Goal: Navigation & Orientation: Find specific page/section

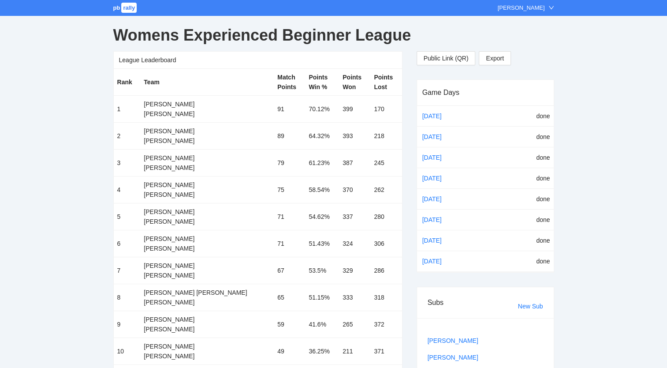
click at [118, 6] on span "pb" at bounding box center [116, 7] width 7 height 7
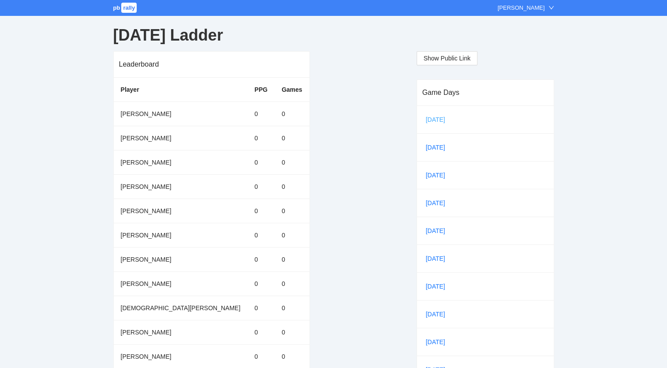
click at [436, 116] on link "Sep 15" at bounding box center [439, 119] width 30 height 13
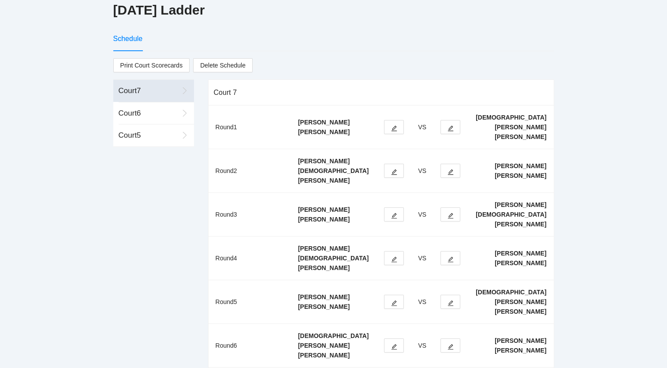
scroll to position [27, 0]
click at [131, 132] on div "Court 5" at bounding box center [149, 135] width 60 height 11
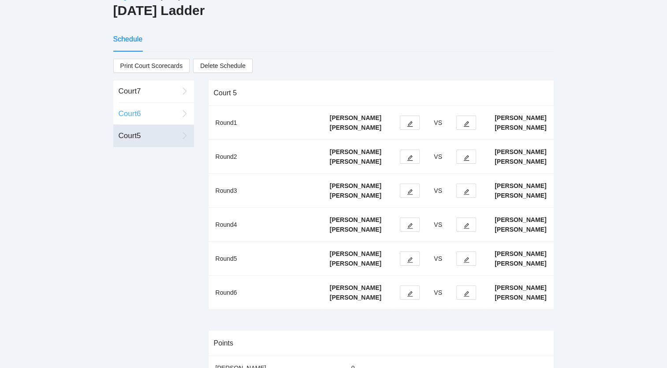
click at [134, 112] on div "Court 6" at bounding box center [149, 113] width 60 height 11
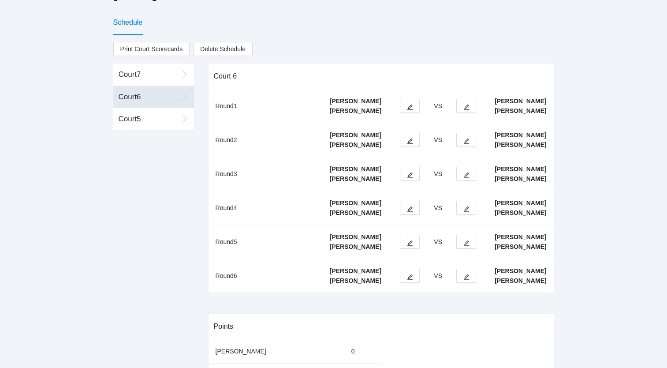
scroll to position [40, 0]
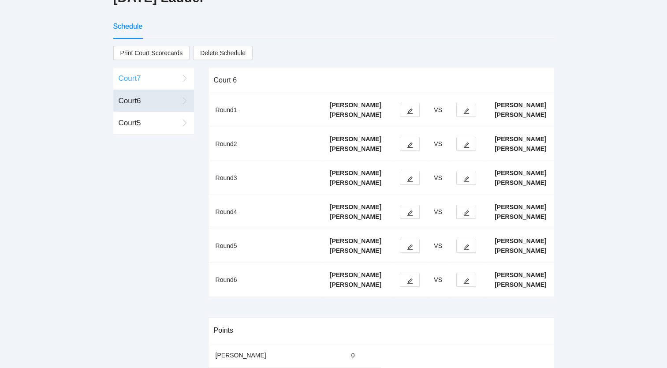
click at [136, 79] on div "Court 7" at bounding box center [149, 78] width 60 height 11
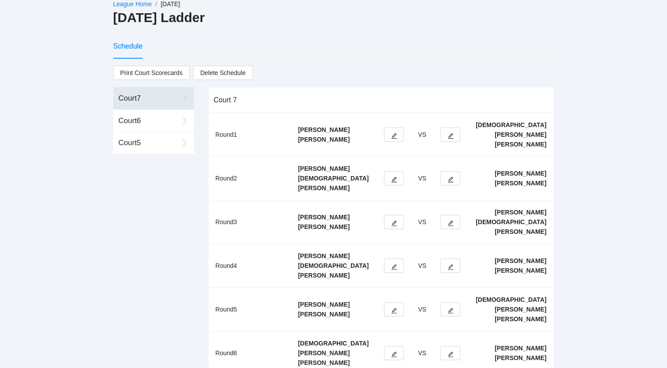
scroll to position [20, 0]
click at [130, 124] on div "Court 6" at bounding box center [149, 121] width 60 height 11
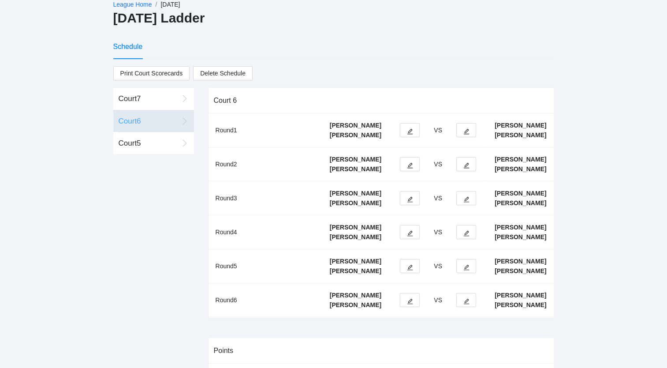
scroll to position [68, 0]
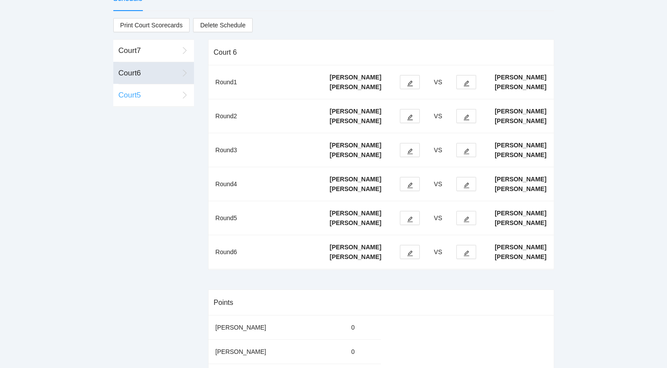
click at [135, 96] on div "Court 5" at bounding box center [149, 95] width 60 height 11
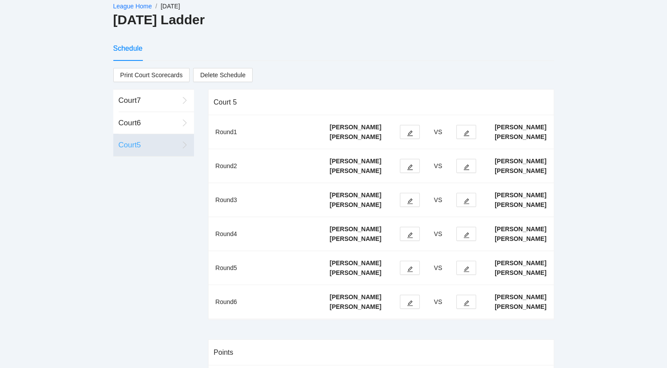
scroll to position [0, 0]
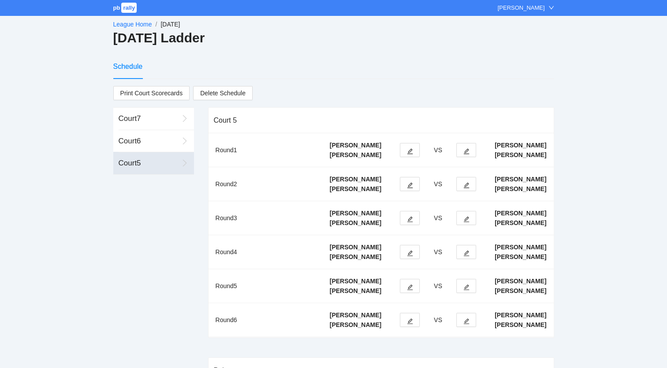
click at [130, 22] on link "League Home" at bounding box center [132, 24] width 39 height 7
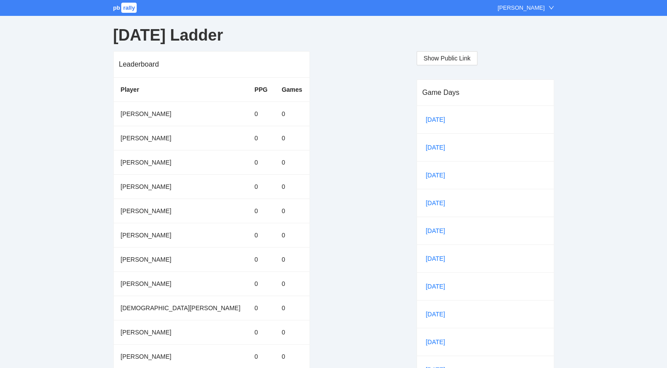
click at [120, 7] on span "pb" at bounding box center [116, 7] width 7 height 7
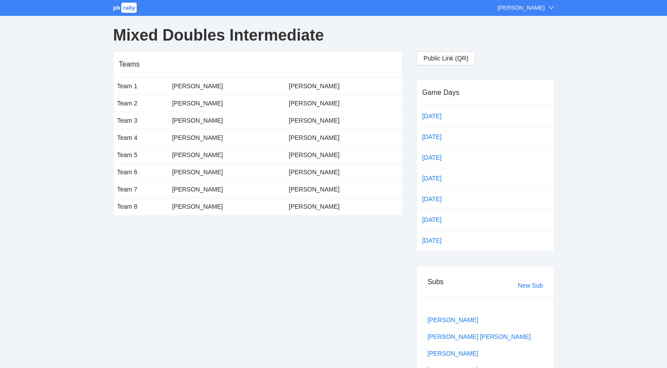
click at [119, 6] on span "pb" at bounding box center [116, 7] width 7 height 7
click at [118, 8] on span "pb" at bounding box center [116, 7] width 7 height 7
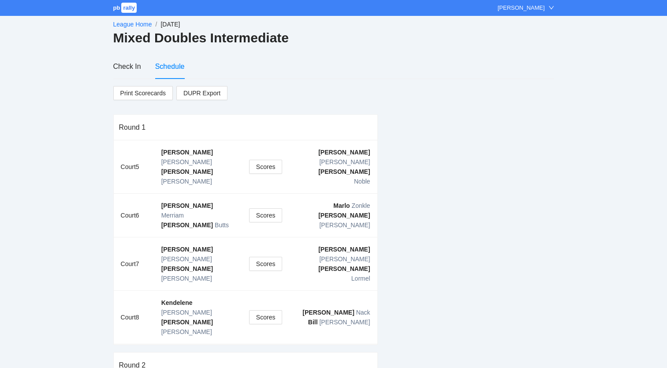
click at [134, 24] on link "League Home" at bounding box center [132, 24] width 39 height 7
